Goal: Transaction & Acquisition: Purchase product/service

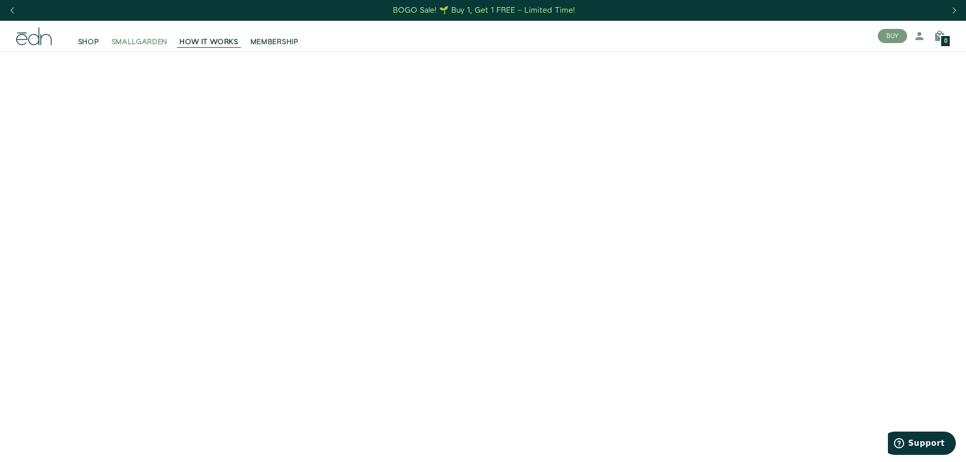
click at [152, 43] on span "SMALLGARDEN" at bounding box center [140, 42] width 56 height 10
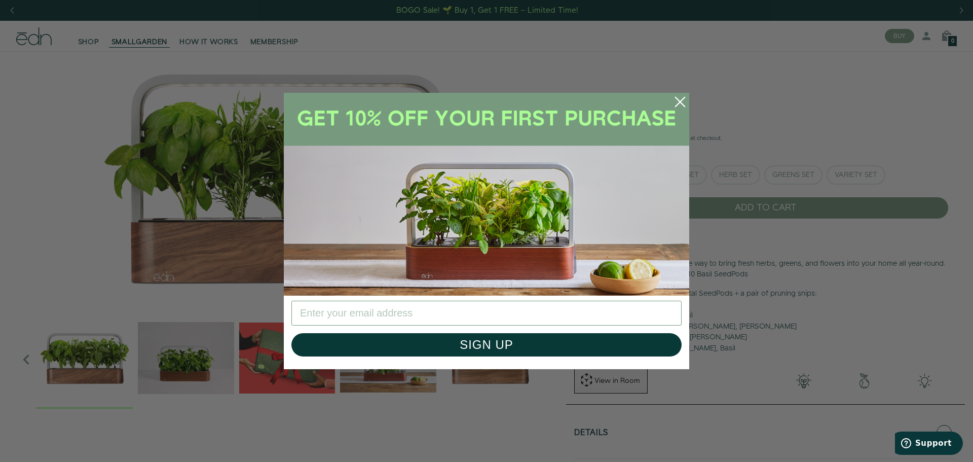
click at [680, 99] on circle "Close dialog" at bounding box center [680, 102] width 22 height 22
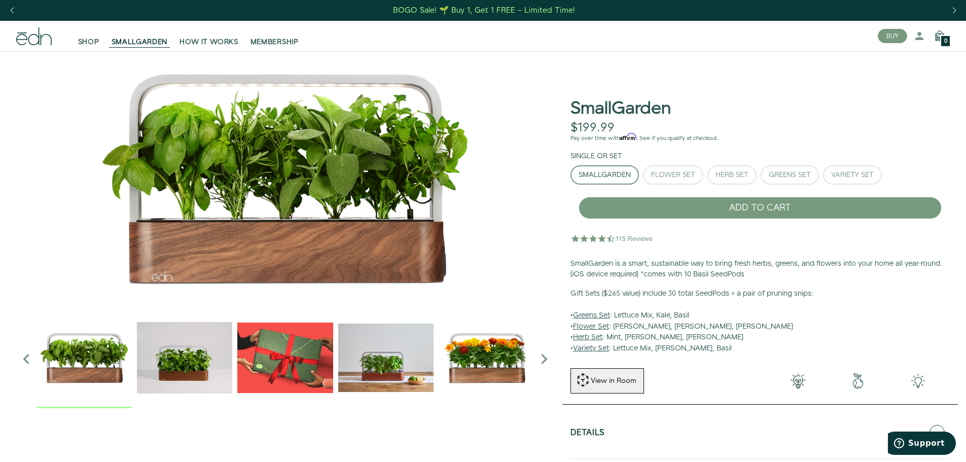
click at [595, 336] on u "Herb Set" at bounding box center [587, 337] width 29 height 10
click at [836, 172] on div "Variety Set" at bounding box center [852, 174] width 43 height 7
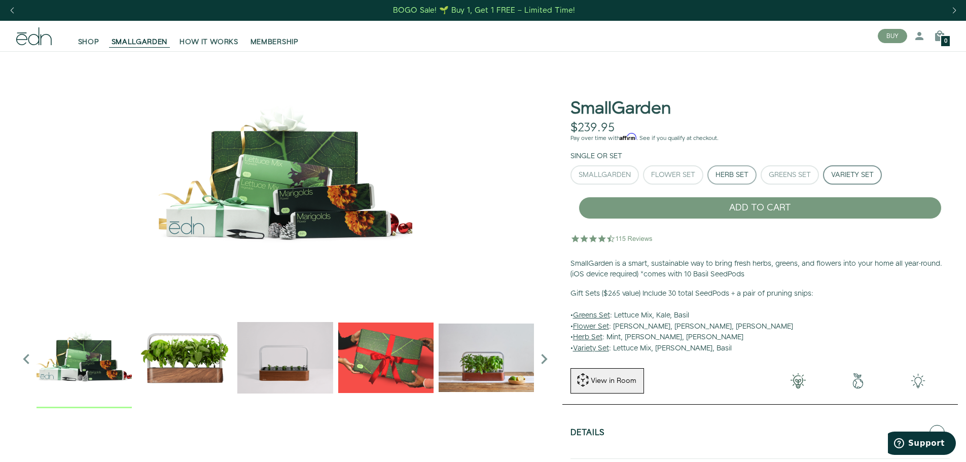
click at [750, 175] on button "Herb Set" at bounding box center [731, 174] width 49 height 19
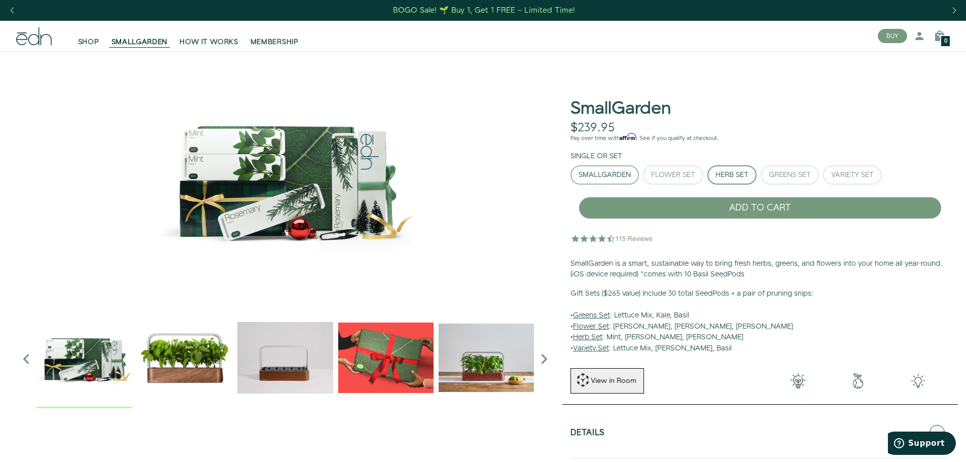
click at [627, 180] on button "SmallGarden" at bounding box center [604, 174] width 68 height 19
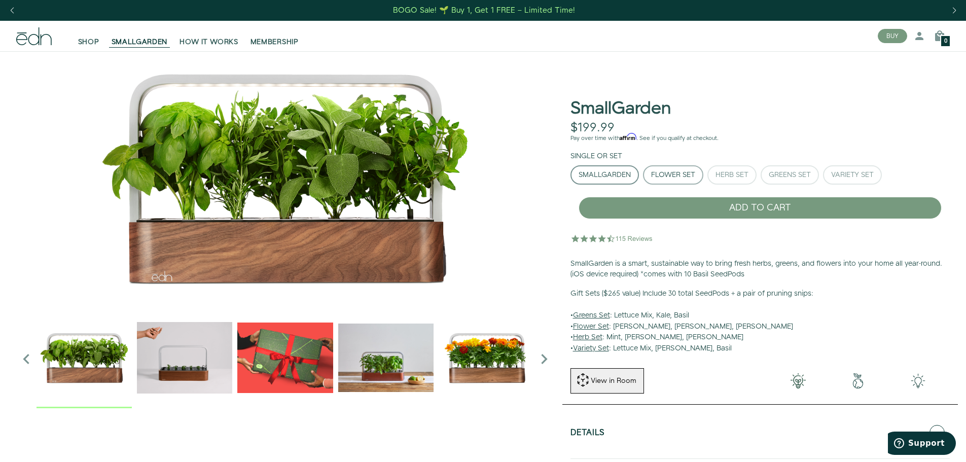
click at [680, 178] on div "Flower Set" at bounding box center [673, 174] width 44 height 7
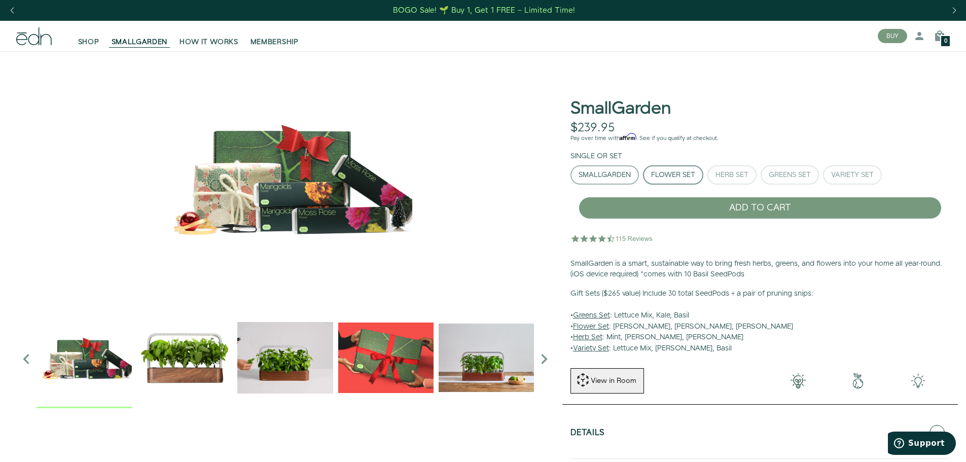
click at [615, 178] on div "SmallGarden" at bounding box center [604, 174] width 52 height 7
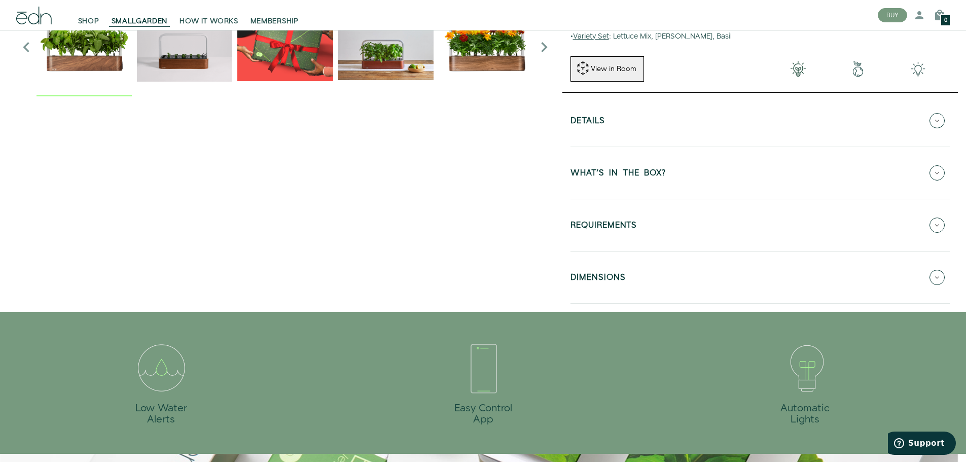
scroll to position [277, 0]
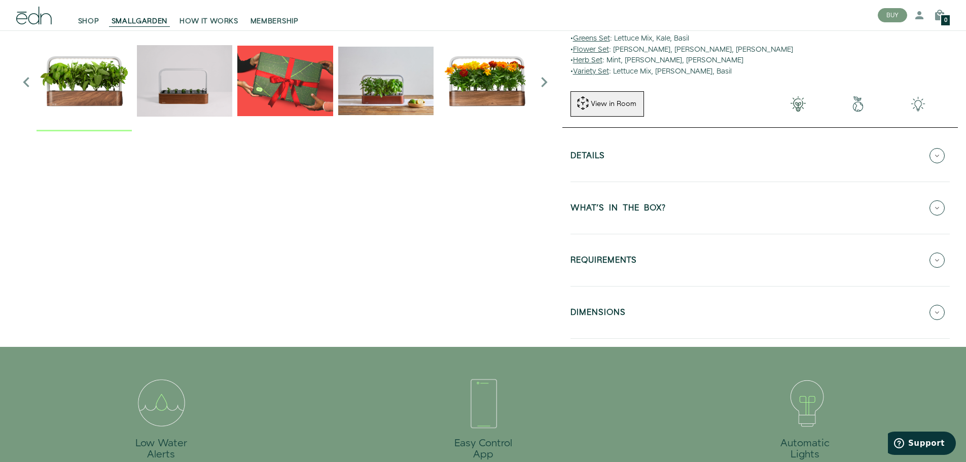
click at [942, 157] on icon at bounding box center [936, 155] width 15 height 15
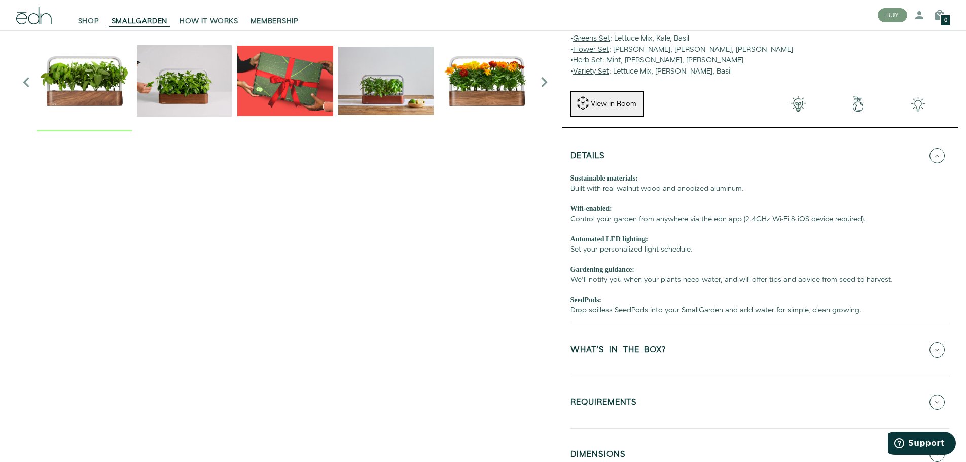
click at [935, 350] on icon at bounding box center [936, 349] width 15 height 15
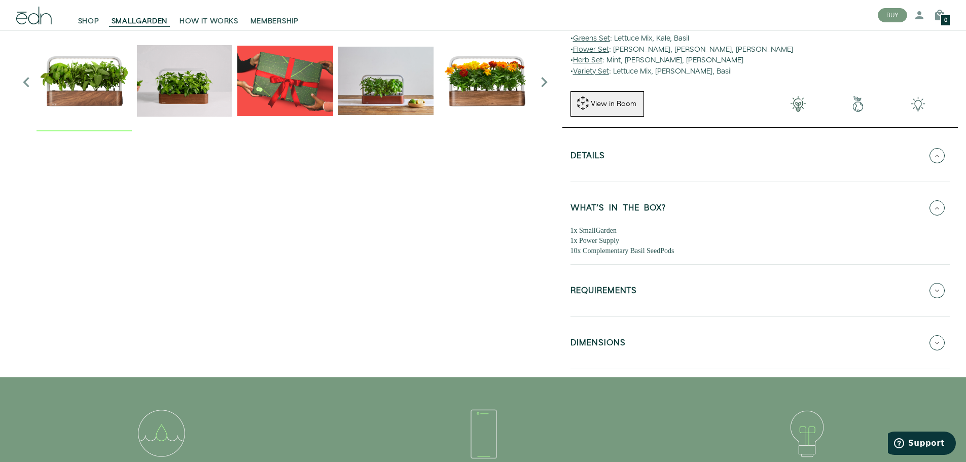
scroll to position [0, 0]
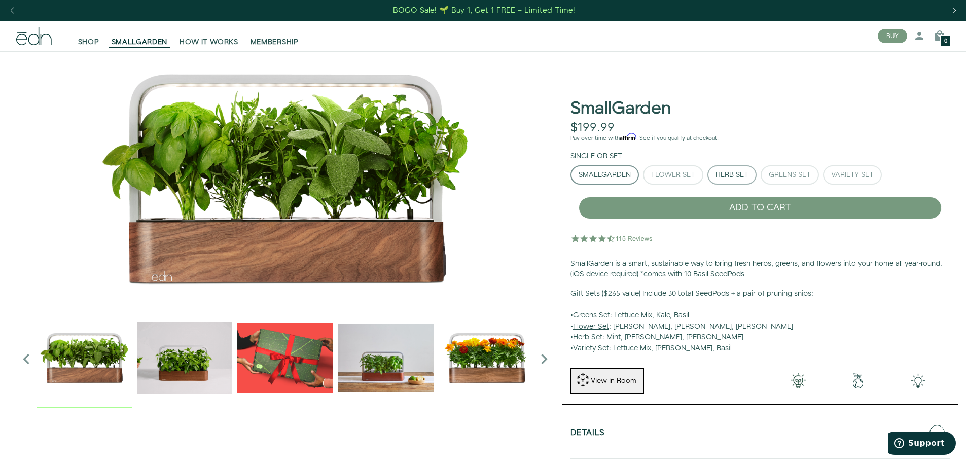
click at [736, 176] on div "Herb Set" at bounding box center [731, 174] width 33 height 7
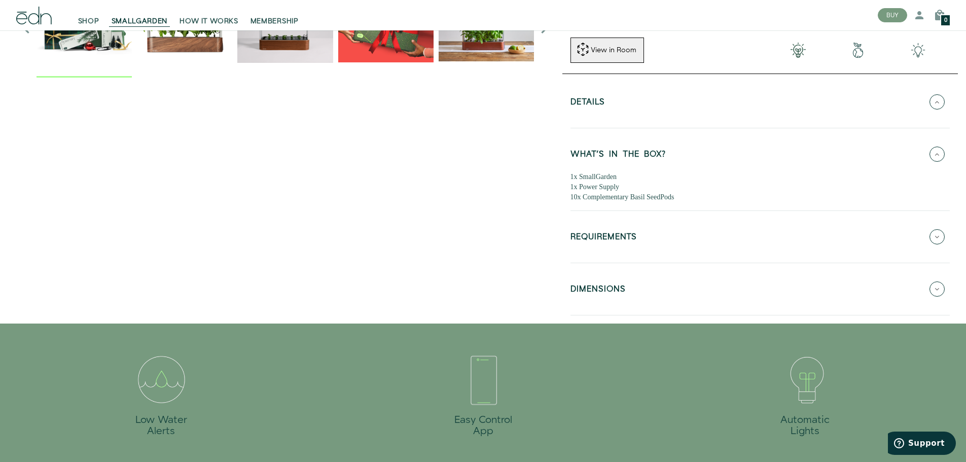
scroll to position [327, 0]
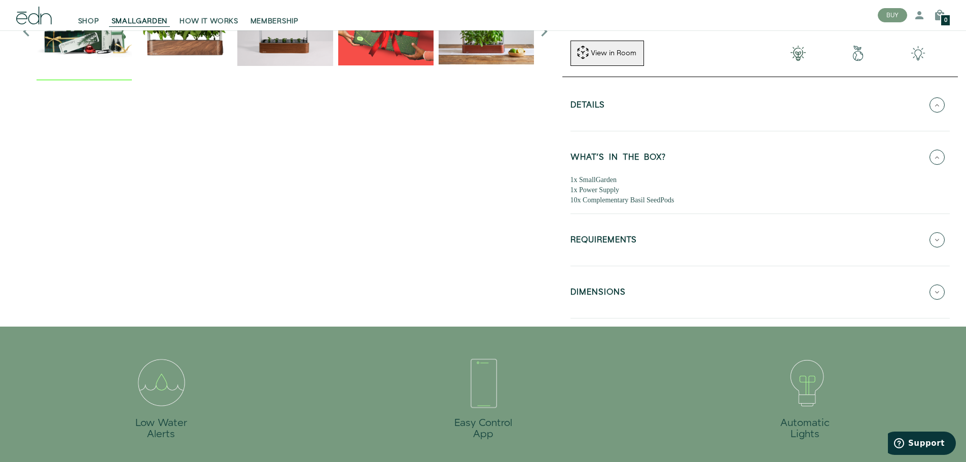
click at [933, 159] on icon at bounding box center [936, 157] width 15 height 15
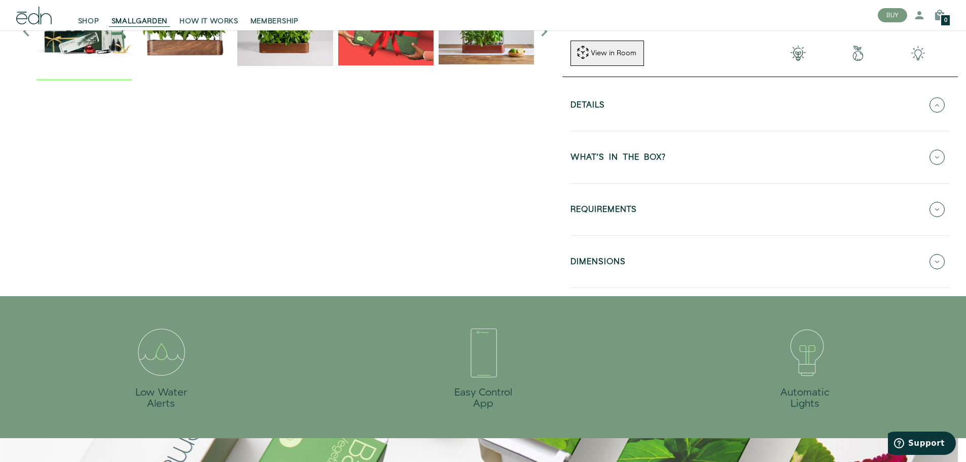
click at [933, 159] on icon at bounding box center [936, 157] width 15 height 15
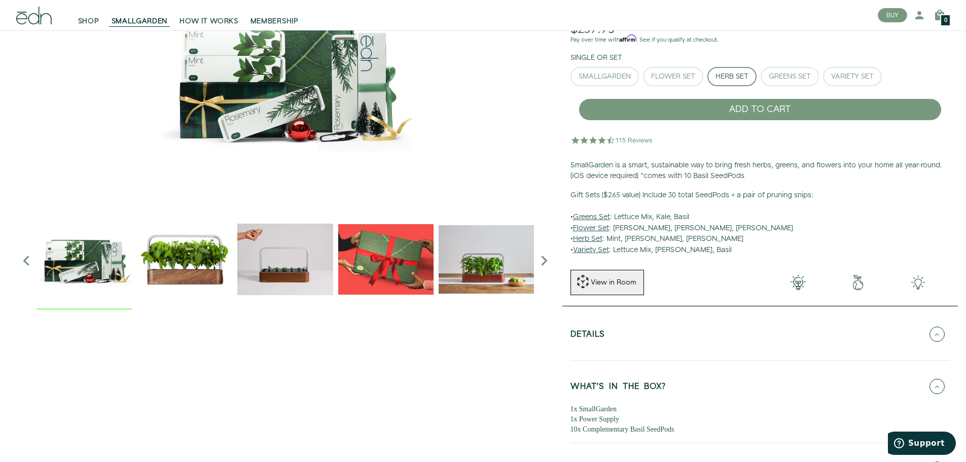
scroll to position [0, 0]
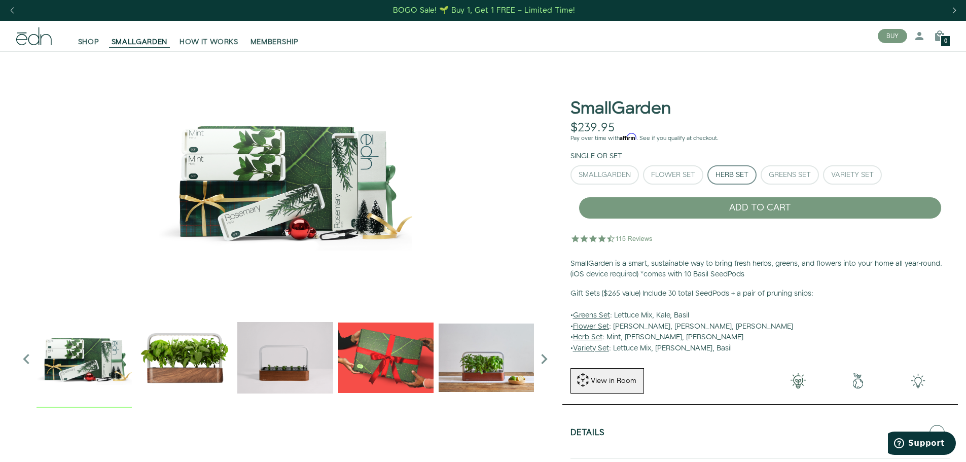
click at [485, 11] on div "BOGO Sale! 🌱 Buy 1, Get 1 FREE – Limited Time!" at bounding box center [484, 10] width 182 height 11
click at [605, 379] on div "View in Room" at bounding box center [613, 381] width 48 height 10
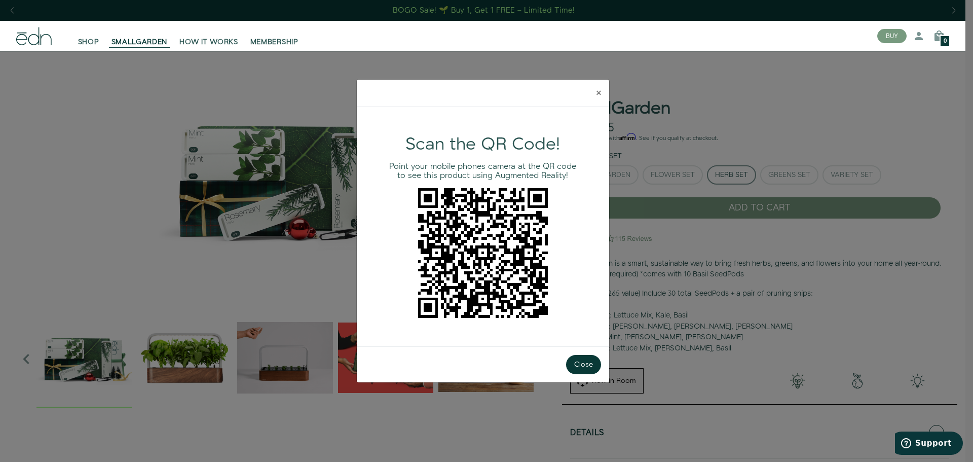
click at [599, 93] on span "×" at bounding box center [599, 92] width 5 height 15
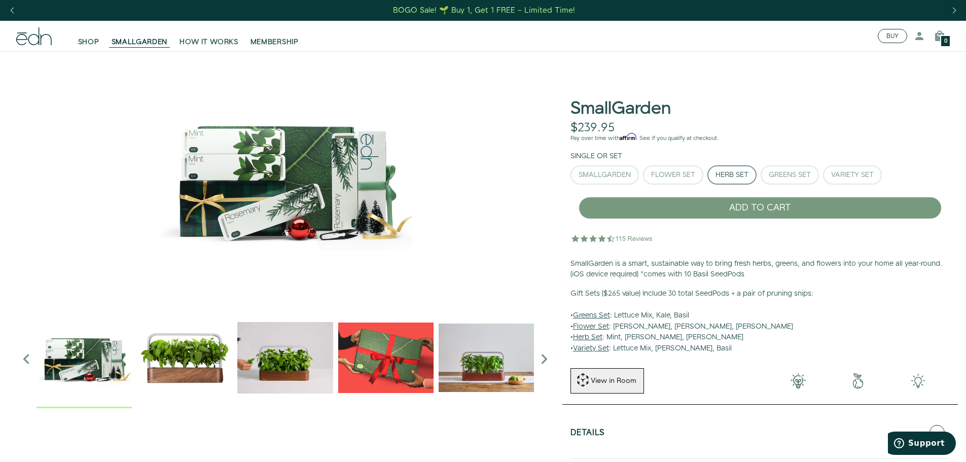
click at [897, 34] on button "BUY" at bounding box center [891, 36] width 29 height 14
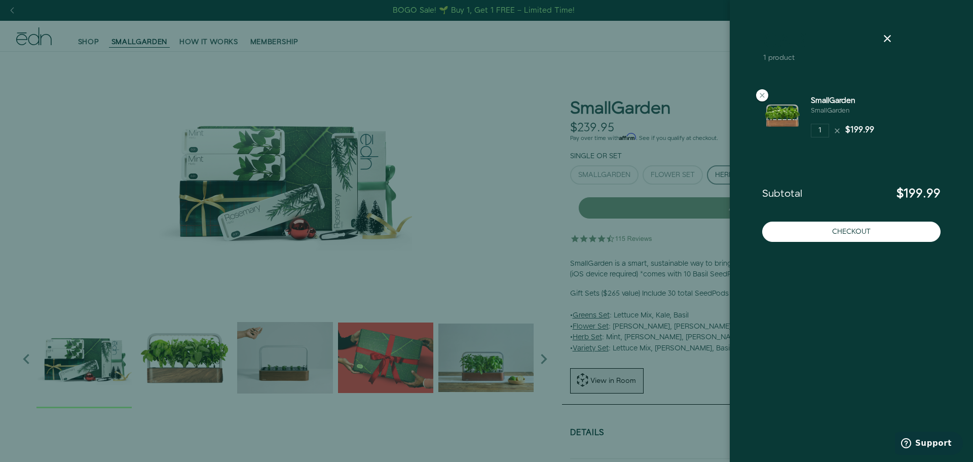
click at [705, 101] on div at bounding box center [486, 231] width 973 height 462
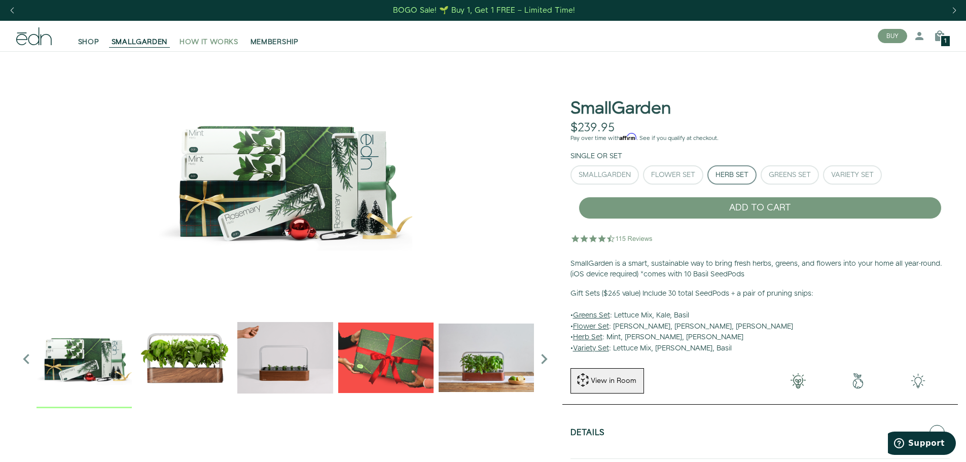
click at [211, 40] on span "HOW IT WORKS" at bounding box center [208, 42] width 58 height 10
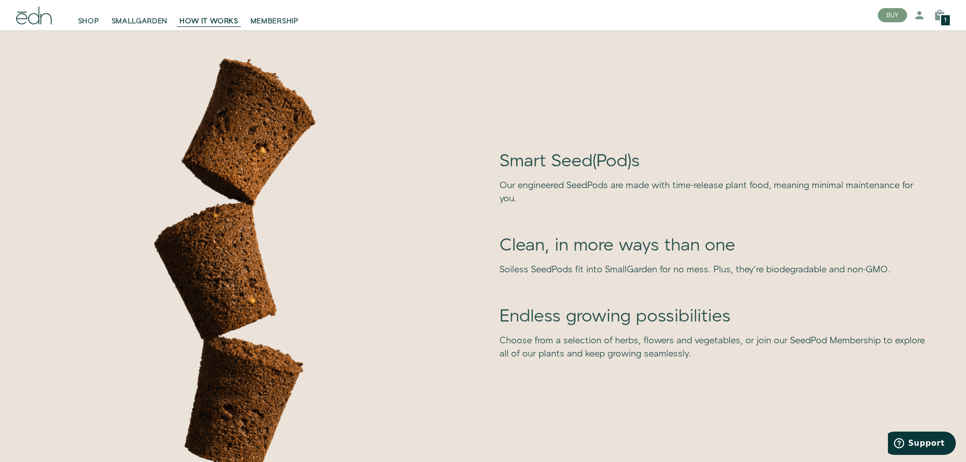
scroll to position [2498, 0]
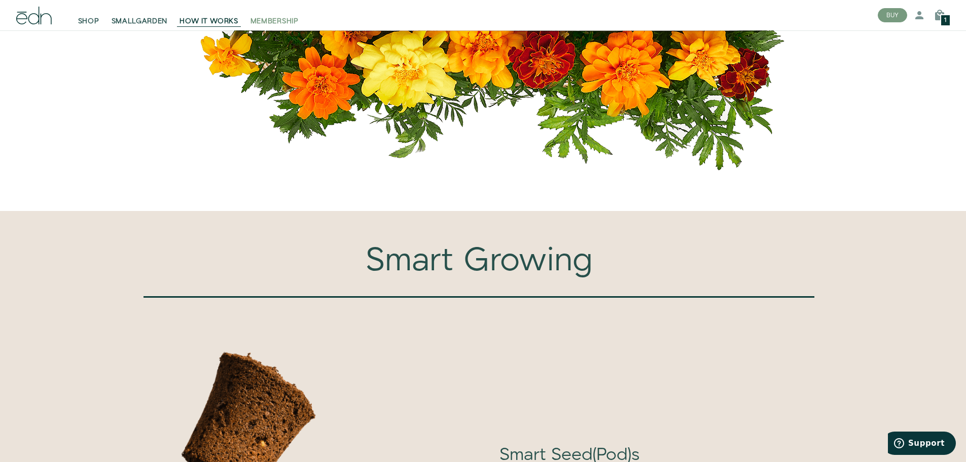
click at [274, 22] on span "MEMBERSHIP" at bounding box center [274, 21] width 48 height 10
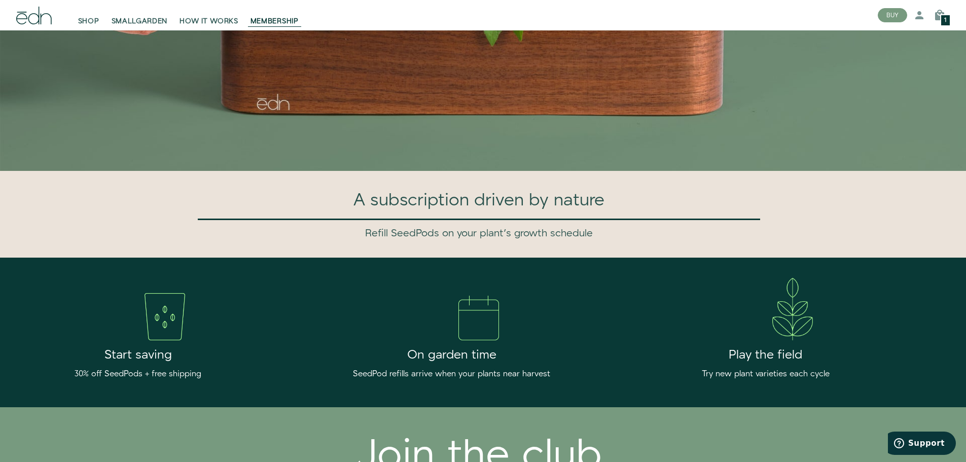
scroll to position [296, 0]
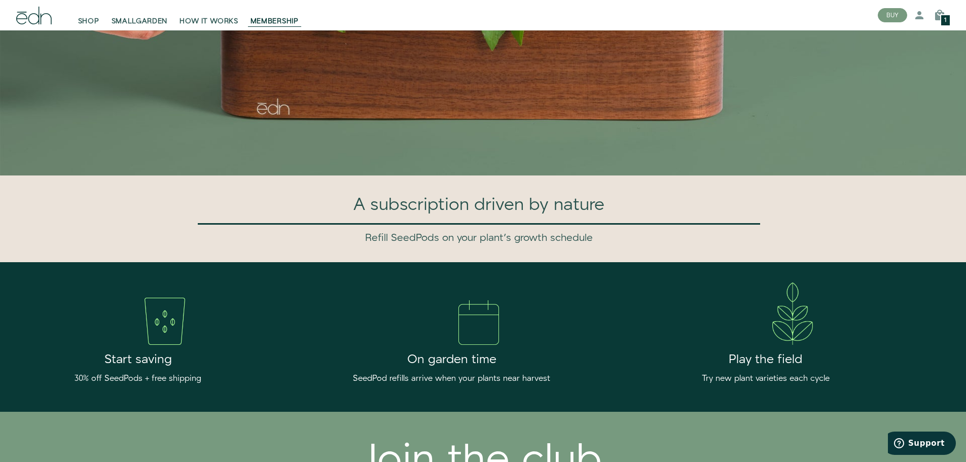
click at [480, 330] on img at bounding box center [478, 322] width 41 height 45
click at [477, 366] on h2 "On garden time" at bounding box center [451, 359] width 243 height 13
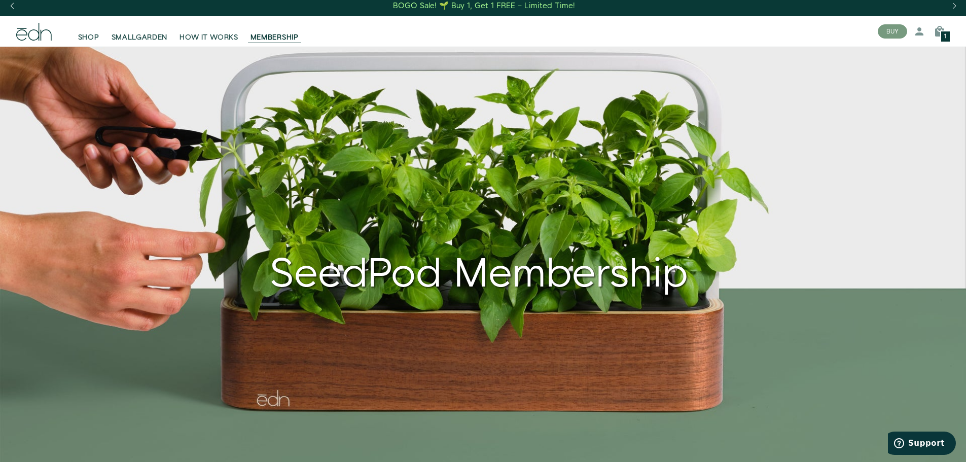
scroll to position [0, 0]
